Goal: Task Accomplishment & Management: Manage account settings

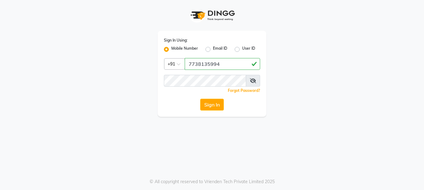
type input "7738135994"
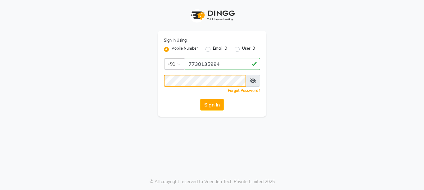
click at [200, 99] on button "Sign In" at bounding box center [212, 105] width 24 height 12
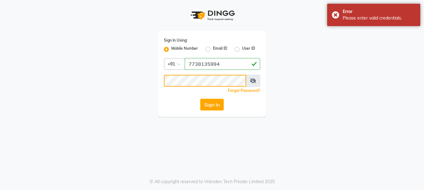
click at [24, 60] on app-login "Sign In Using: Mobile Number Email ID User ID Country Code × [PHONE_NUMBER] Rem…" at bounding box center [212, 58] width 424 height 117
click at [200, 99] on button "Sign In" at bounding box center [212, 105] width 24 height 12
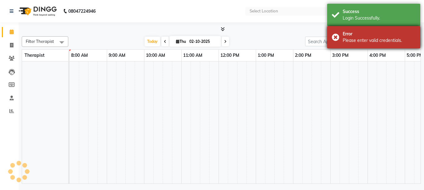
click at [334, 36] on div "Error Please enter valid credentials." at bounding box center [373, 37] width 93 height 22
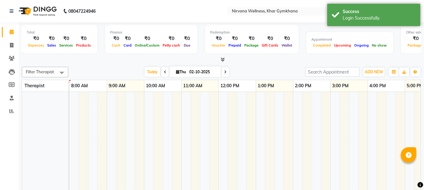
select select "en"
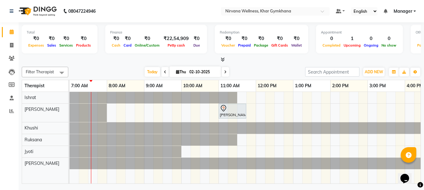
click at [161, 73] on span at bounding box center [164, 72] width 7 height 10
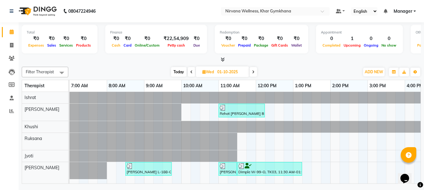
click at [189, 71] on span at bounding box center [191, 72] width 7 height 10
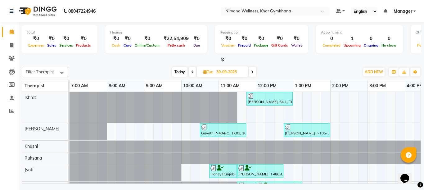
click at [253, 71] on icon at bounding box center [252, 72] width 2 height 4
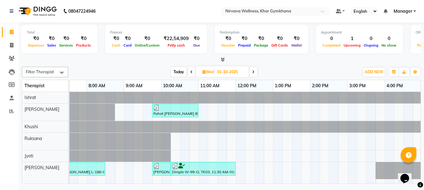
scroll to position [1, 20]
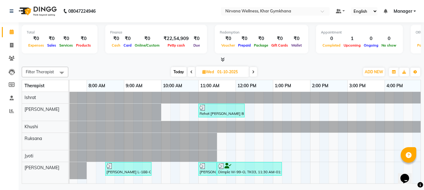
click at [175, 73] on span "Today" at bounding box center [179, 72] width 16 height 10
type input "02-10-2025"
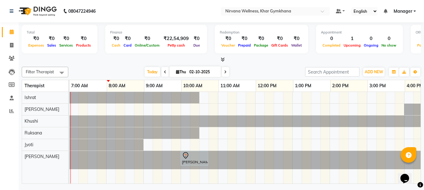
scroll to position [0, 0]
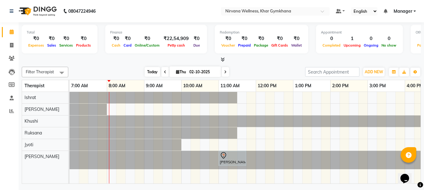
click at [150, 71] on span "Today" at bounding box center [153, 72] width 16 height 10
